Goal: Task Accomplishment & Management: Use online tool/utility

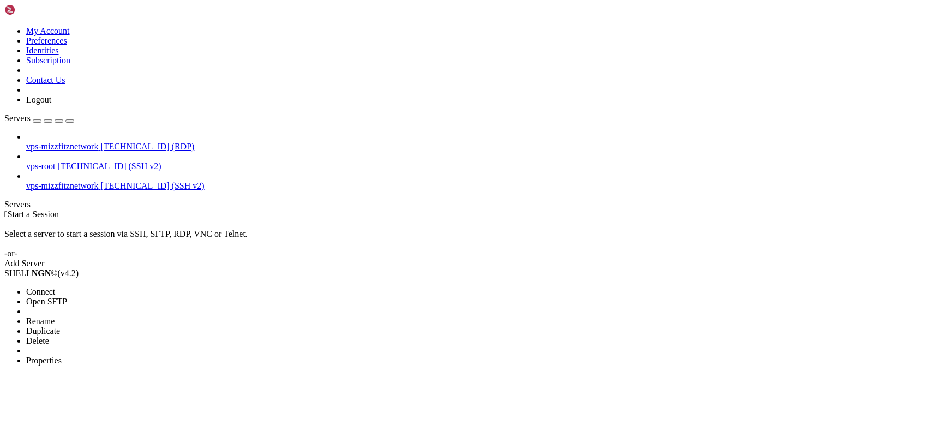
click at [55, 287] on span "Connect" at bounding box center [40, 291] width 29 height 9
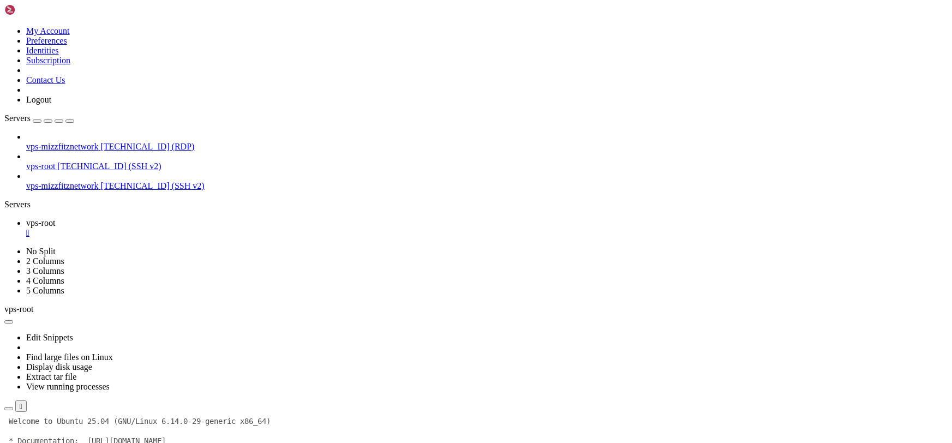
click at [193, 228] on div "" at bounding box center [487, 233] width 922 height 10
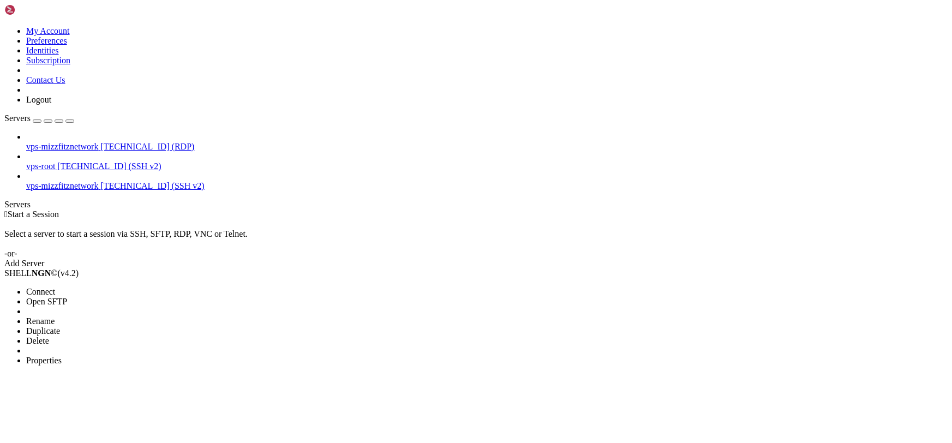
drag, startPoint x: 93, startPoint y: 137, endPoint x: 587, endPoint y: 162, distance: 494.0
click at [55, 287] on span "Connect" at bounding box center [40, 291] width 29 height 9
click at [49, 326] on span "Delete" at bounding box center [37, 330] width 23 height 9
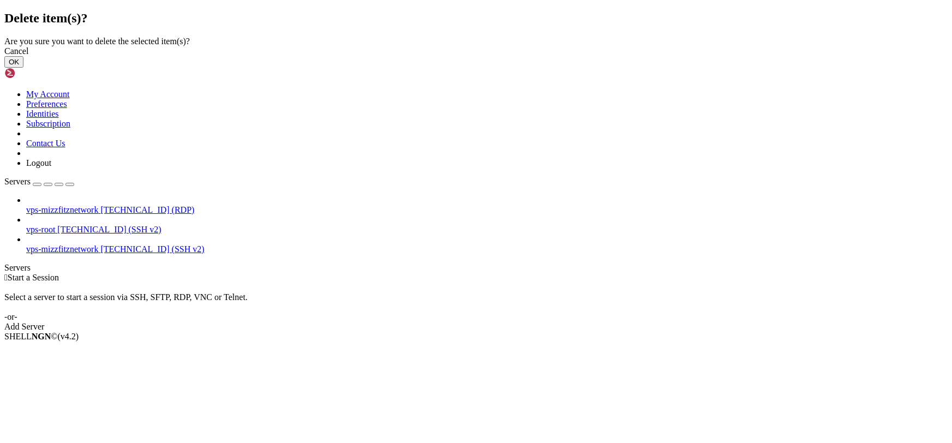
click at [23, 68] on button "OK" at bounding box center [13, 61] width 19 height 11
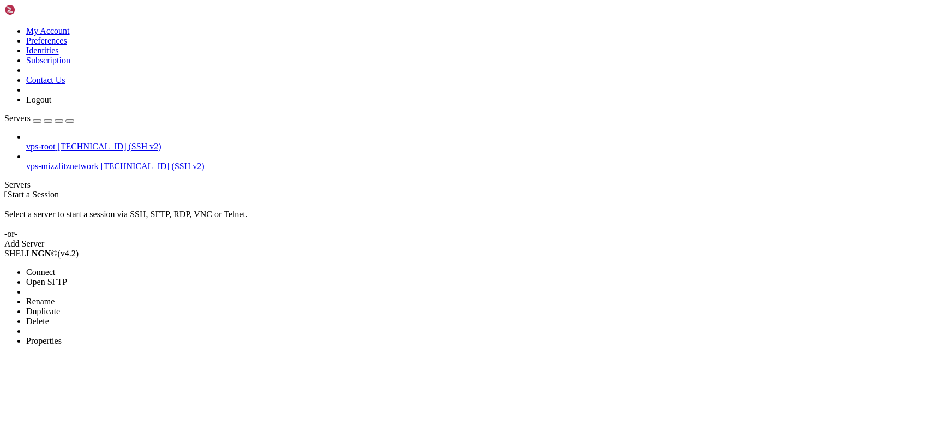
drag, startPoint x: 56, startPoint y: 77, endPoint x: 491, endPoint y: 82, distance: 434.5
click at [55, 267] on span "Connect" at bounding box center [40, 271] width 29 height 9
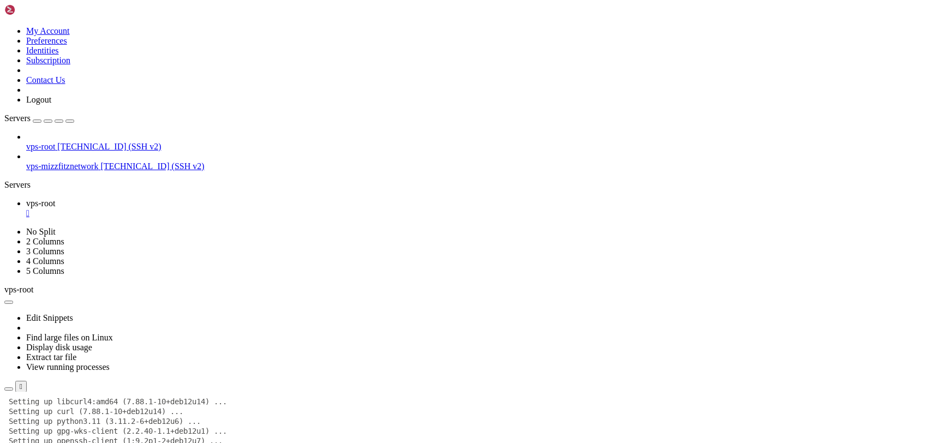
scroll to position [4647, 0]
click at [547, 392] on div at bounding box center [476, 392] width 944 height 0
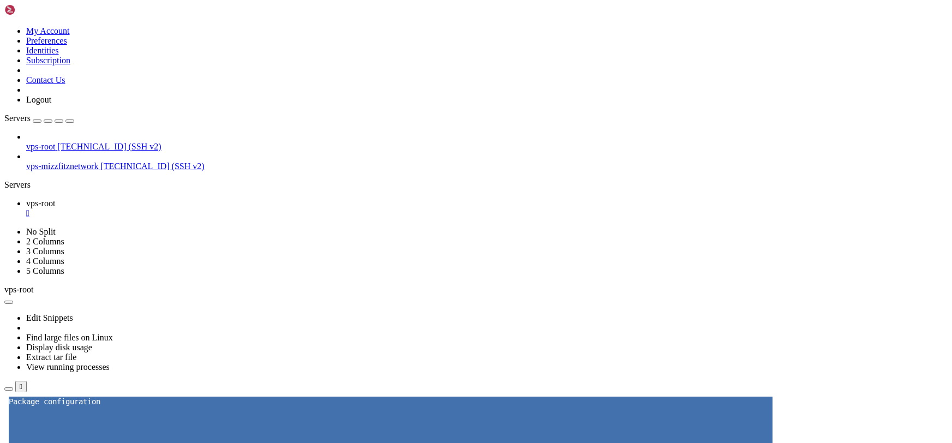
scroll to position [4233, 0]
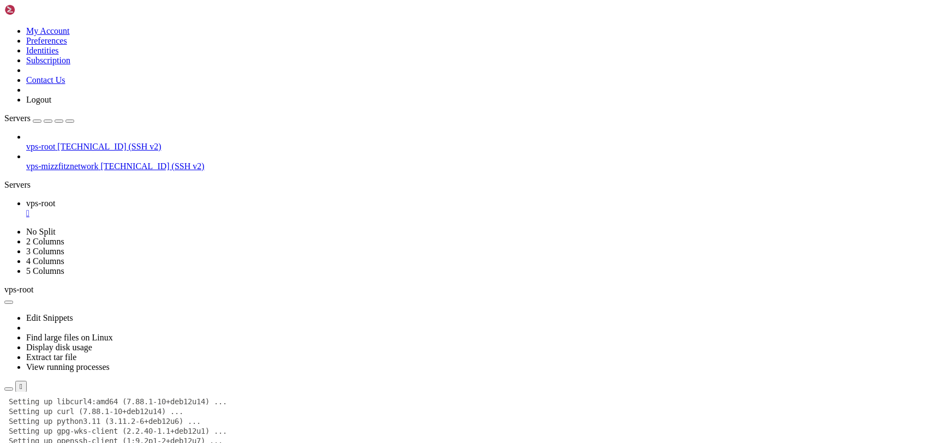
scroll to position [4273, 0]
